Goal: Task Accomplishment & Management: Use online tool/utility

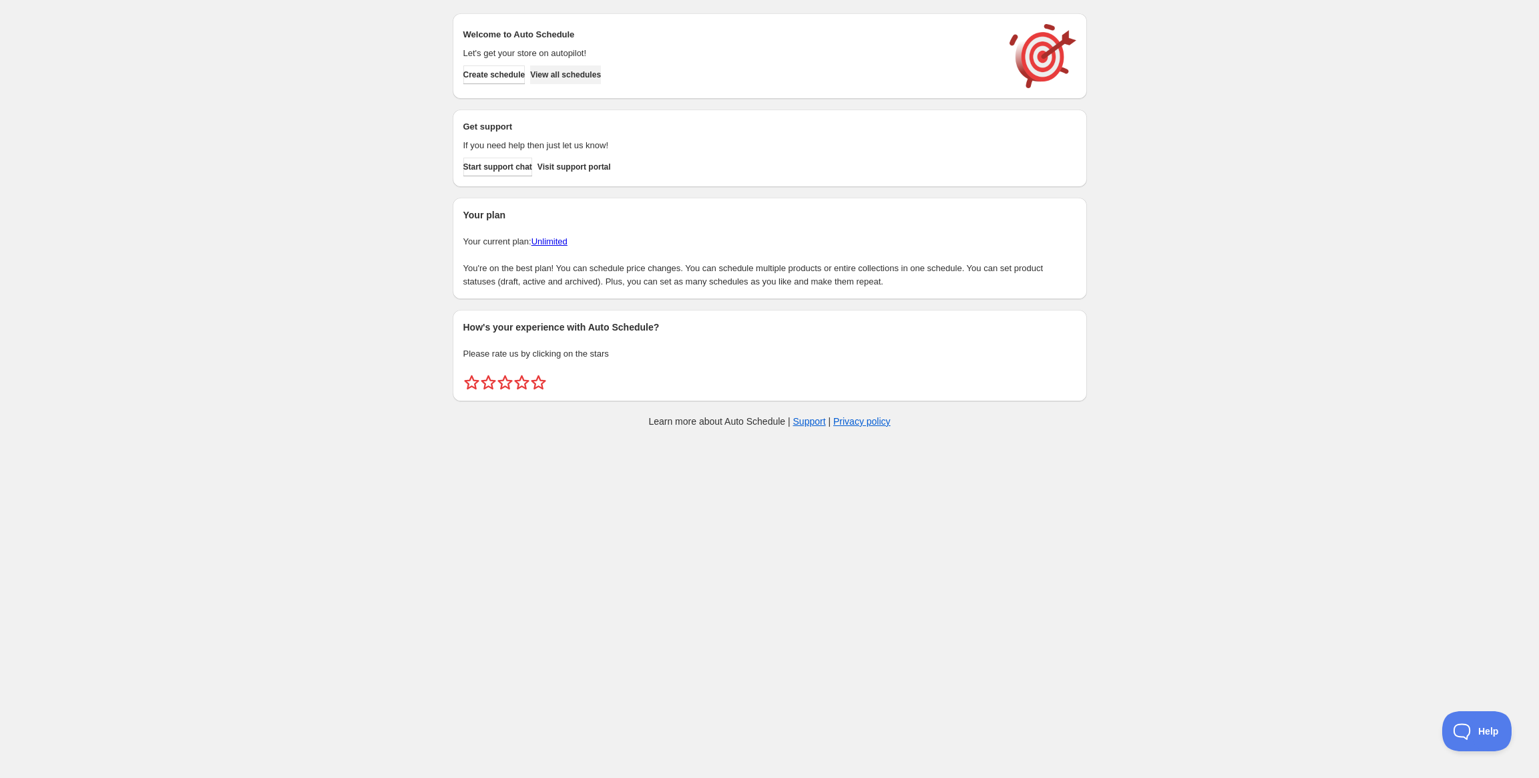
click at [579, 76] on span "View all schedules" at bounding box center [565, 74] width 71 height 11
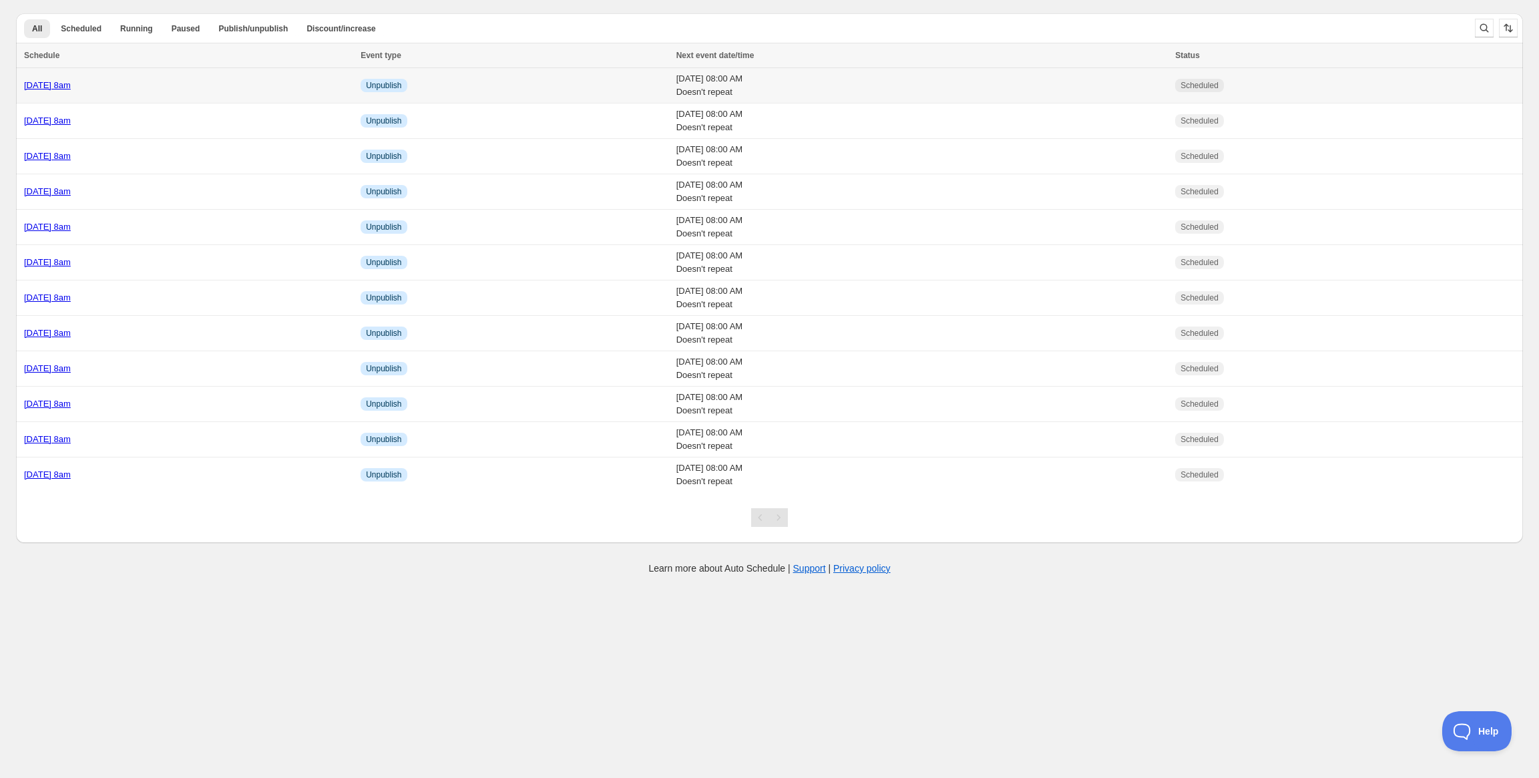
click at [71, 84] on link "[DATE] 8am" at bounding box center [47, 85] width 47 height 10
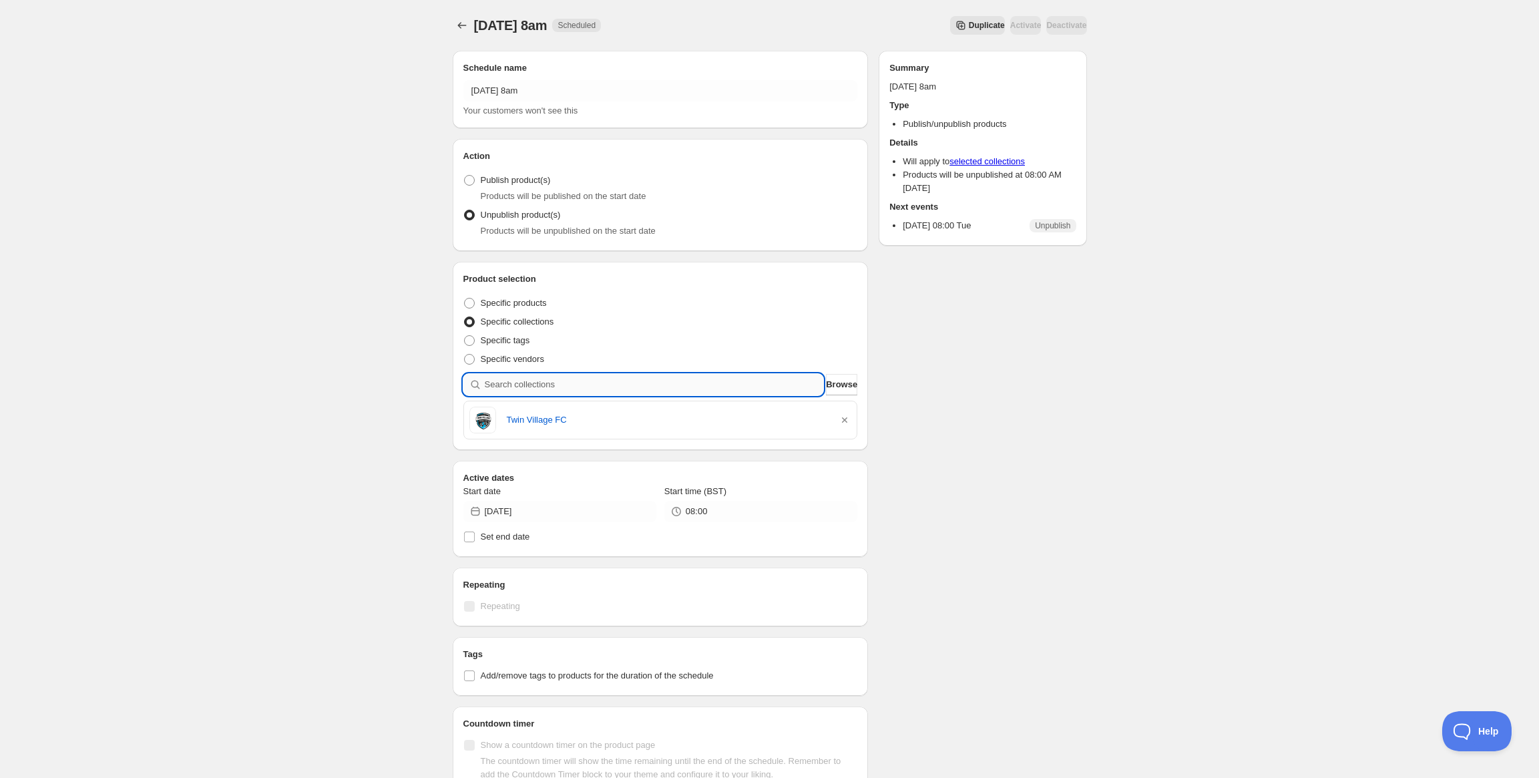
click at [616, 388] on input "search" at bounding box center [654, 384] width 339 height 21
paste input "Tannaghmore PS Staff"
type input "Tannaghmore PS Staff"
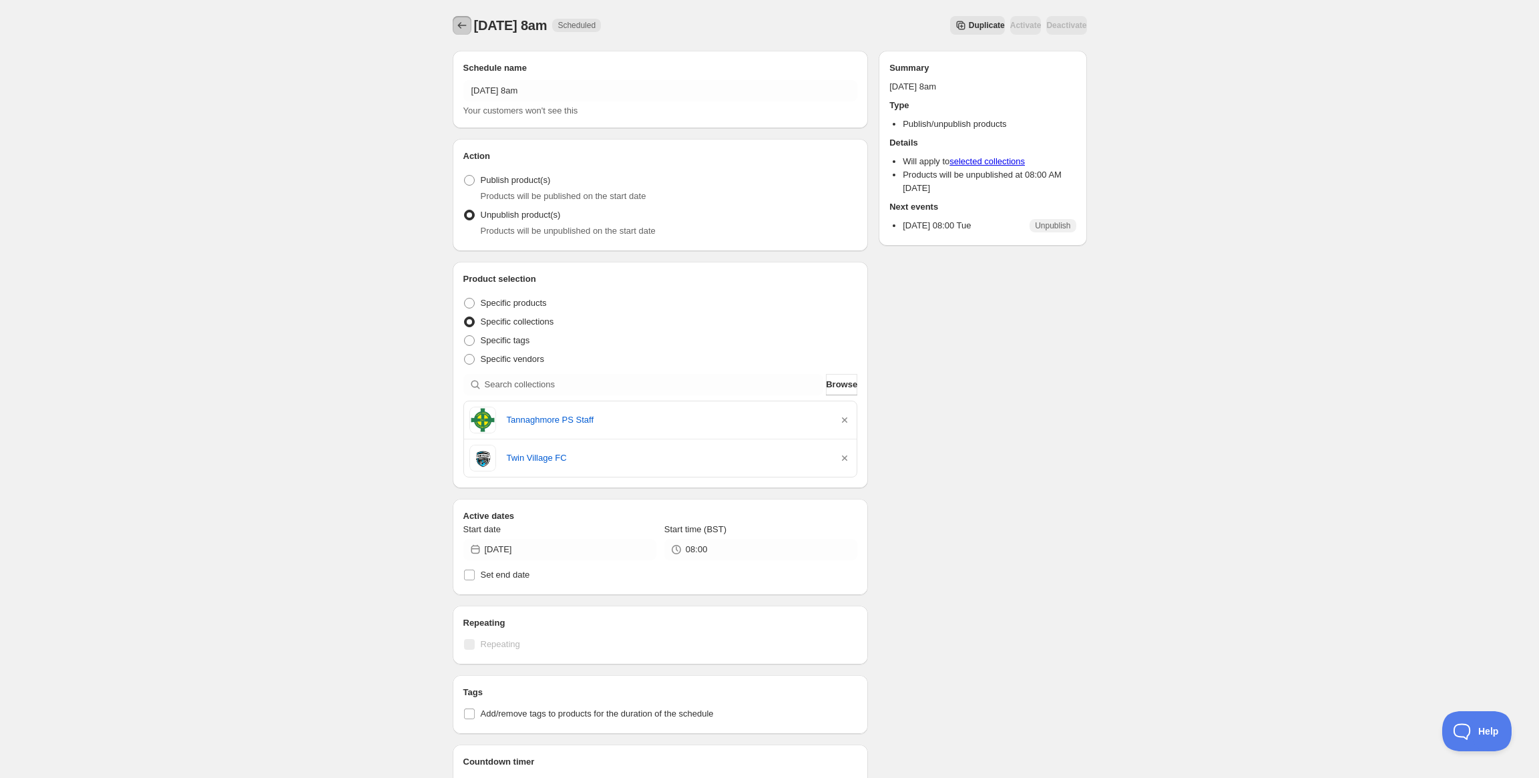
click at [464, 28] on icon "Schedules" at bounding box center [461, 25] width 13 height 13
